Goal: Communication & Community: Answer question/provide support

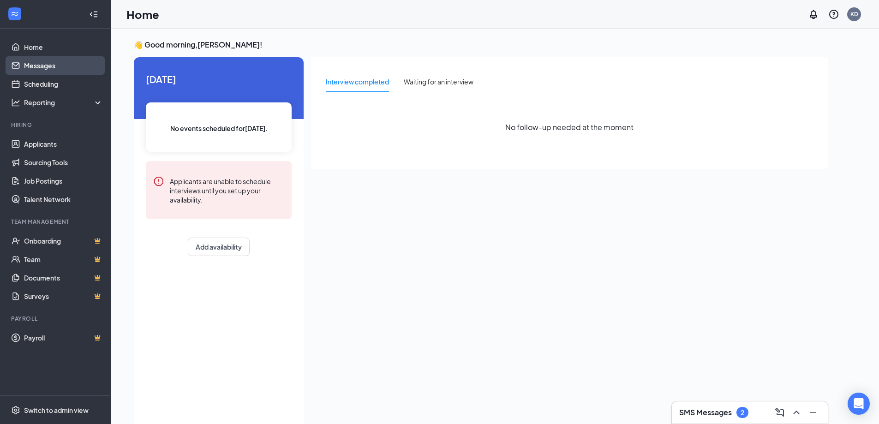
click at [32, 68] on link "Messages" at bounding box center [63, 65] width 79 height 18
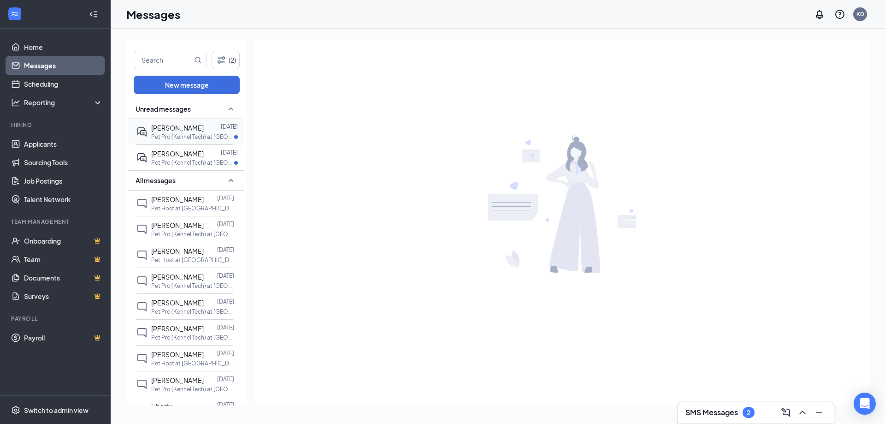
click at [204, 155] on div at bounding box center [212, 153] width 17 height 10
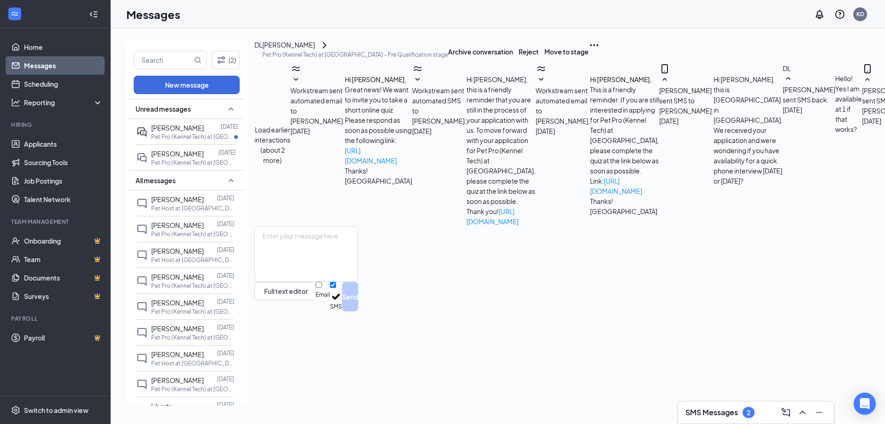
scroll to position [292, 0]
click at [172, 132] on div "[PERSON_NAME]" at bounding box center [177, 128] width 53 height 10
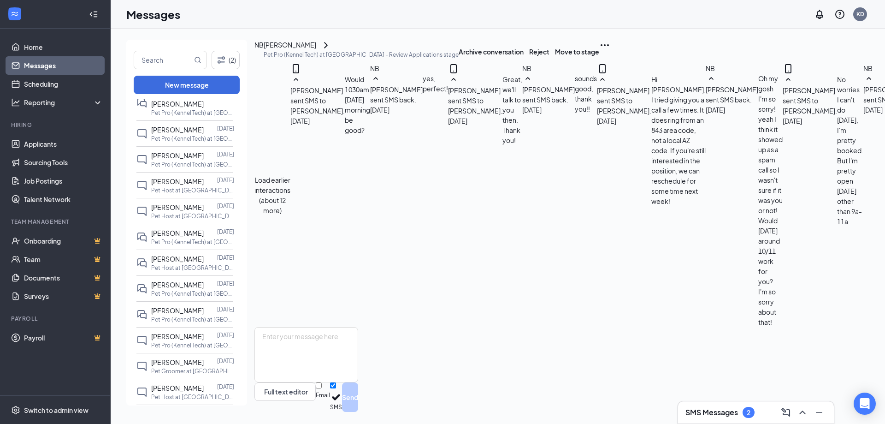
scroll to position [323, 0]
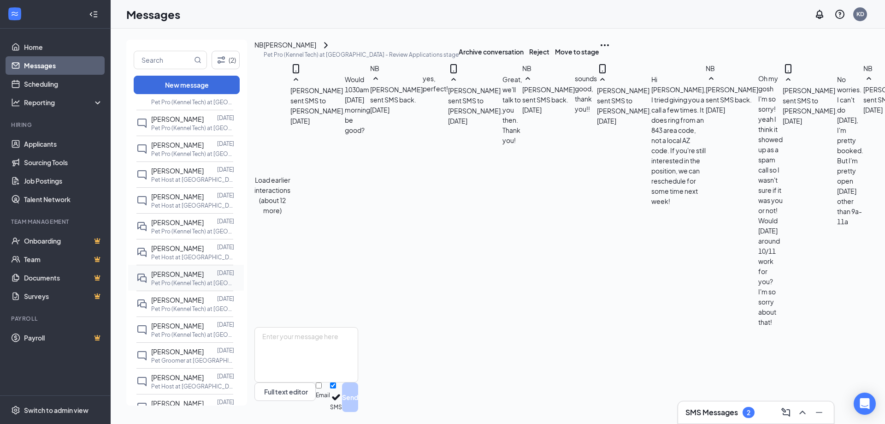
click at [183, 285] on p "Pet Pro (Kennel Tech) at [GEOGRAPHIC_DATA]" at bounding box center [192, 283] width 83 height 8
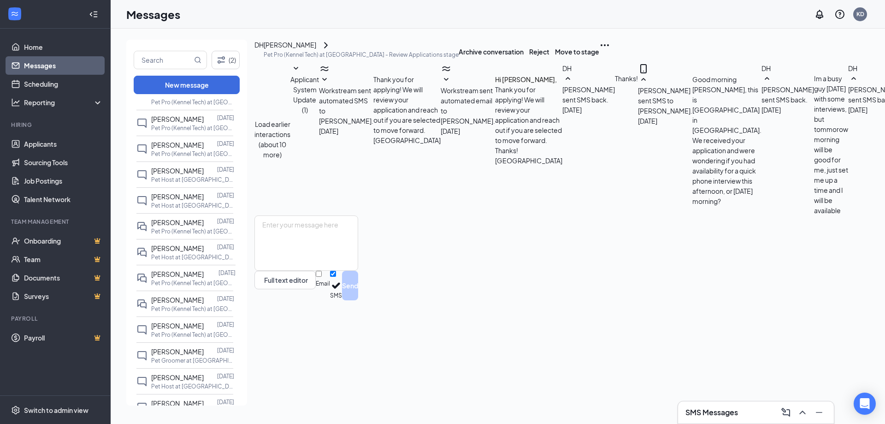
scroll to position [255, 0]
click at [358, 271] on textarea at bounding box center [307, 242] width 104 height 55
type textarea "G"
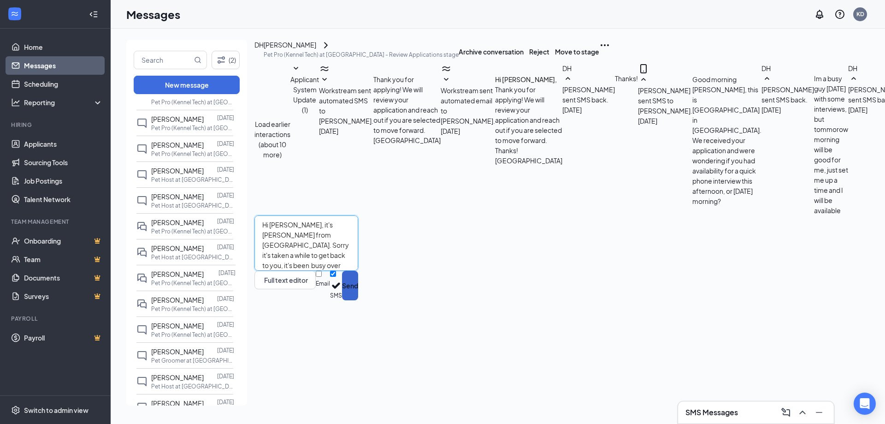
type textarea "Hi [PERSON_NAME], it's [PERSON_NAME] from [GEOGRAPHIC_DATA]. Sorry it's taken a…"
click at [358, 300] on button "Send" at bounding box center [350, 286] width 16 height 30
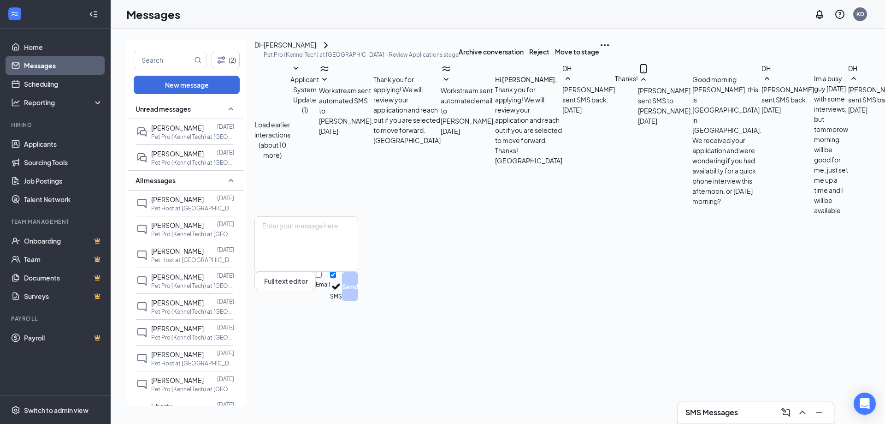
scroll to position [325, 0]
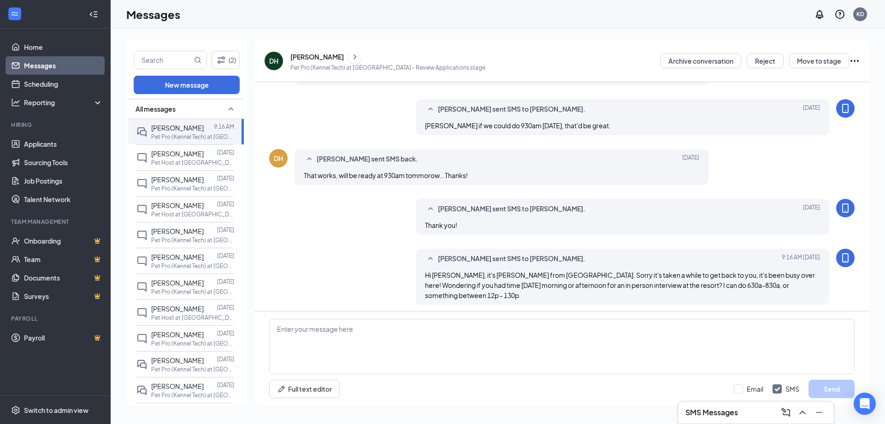
scroll to position [298, 0]
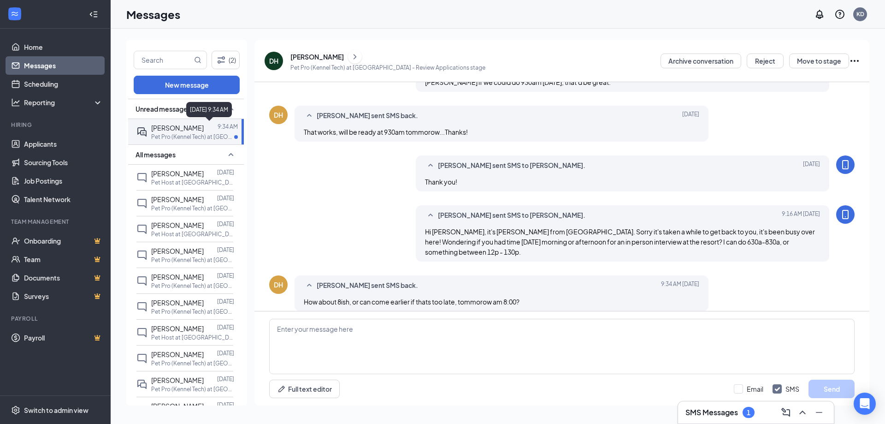
scroll to position [314, 0]
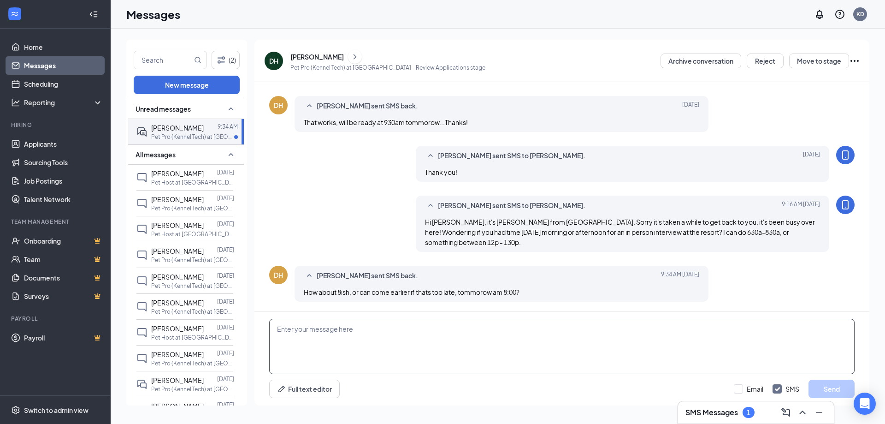
click at [408, 333] on textarea at bounding box center [562, 346] width 586 height 55
click at [362, 329] on textarea at bounding box center [562, 346] width 586 height 55
type textarea "8am is just fine!"
click at [835, 388] on button "Send" at bounding box center [832, 389] width 46 height 18
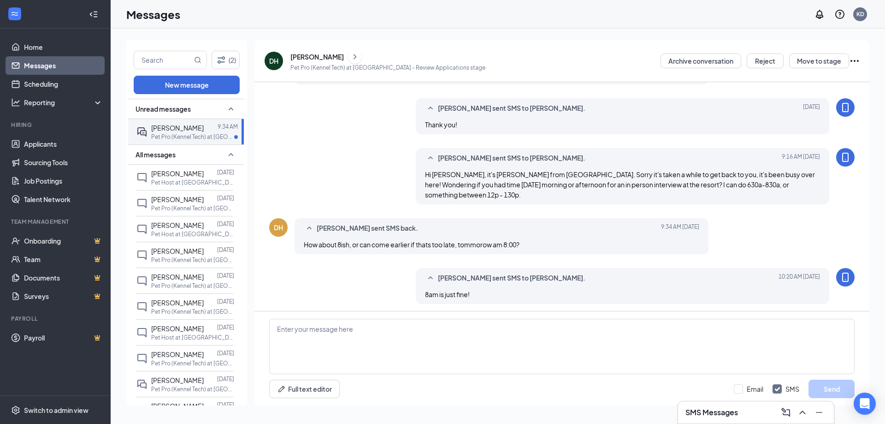
scroll to position [363, 0]
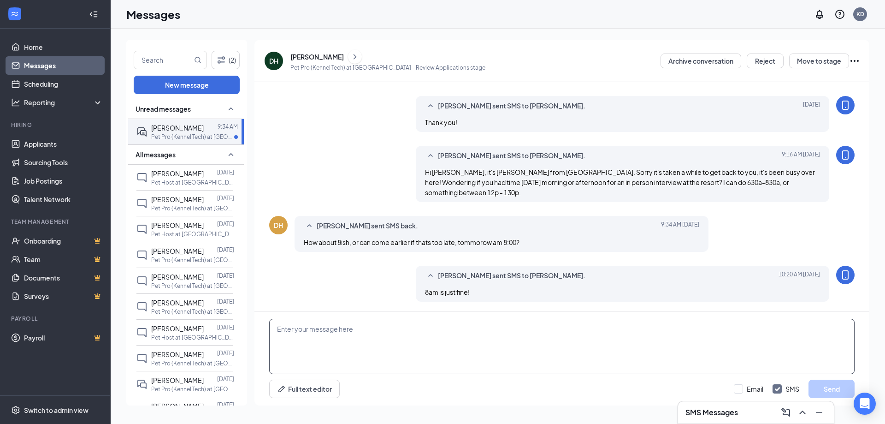
click at [387, 335] on textarea at bounding box center [562, 346] width 586 height 55
type textarea "Just in case - our address. [STREET_ADDRESS]"
click at [846, 386] on button "Send" at bounding box center [832, 389] width 46 height 18
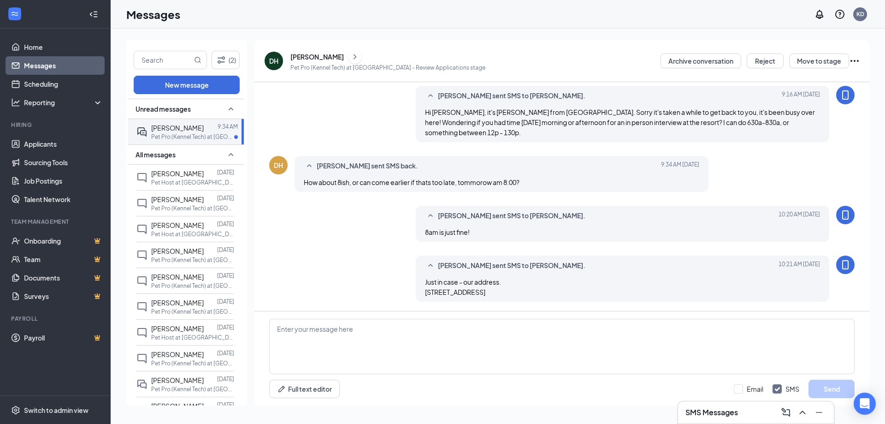
scroll to position [433, 0]
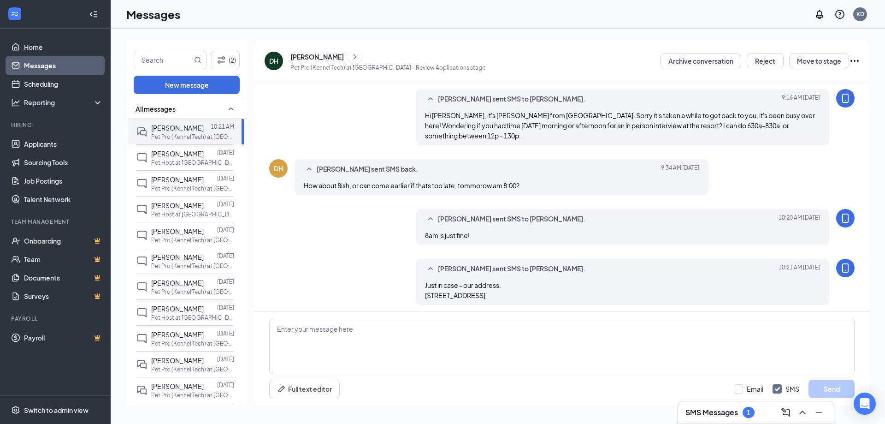
scroll to position [350, 0]
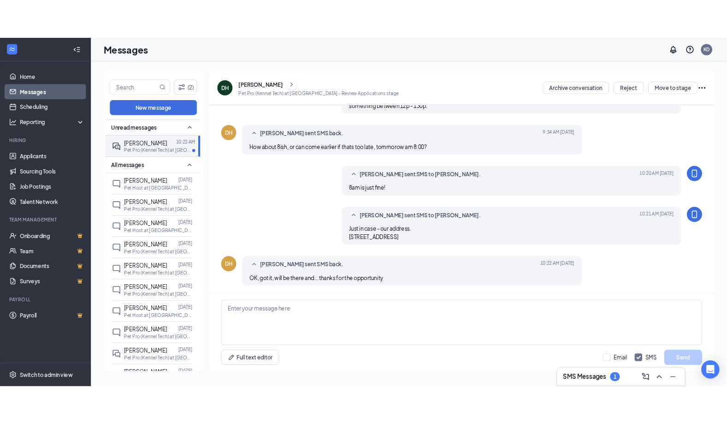
scroll to position [339, 0]
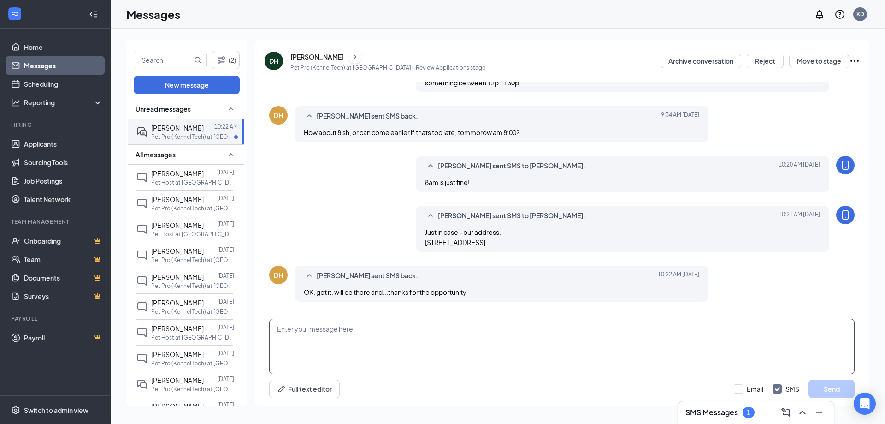
click at [381, 323] on textarea at bounding box center [562, 346] width 586 height 55
click at [353, 339] on textarea at bounding box center [562, 346] width 586 height 55
type textarea "Of course! See you [DATE], have a good day."
click at [828, 383] on button "Send" at bounding box center [832, 389] width 46 height 18
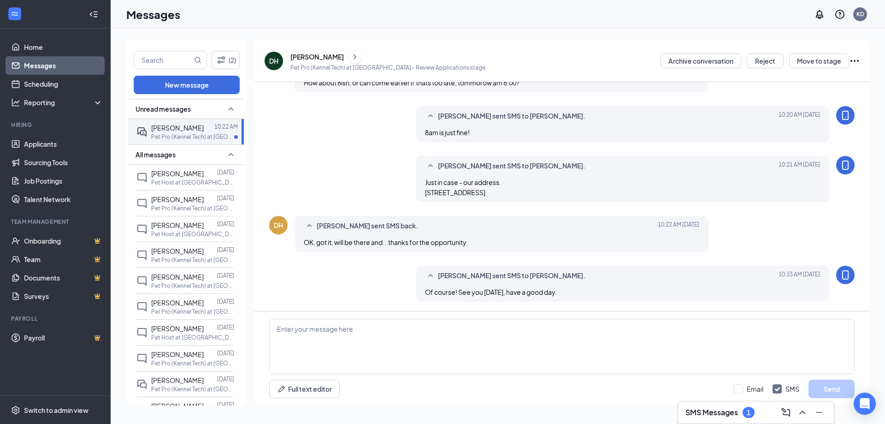
scroll to position [389, 0]
